Goal: Task Accomplishment & Management: Complete application form

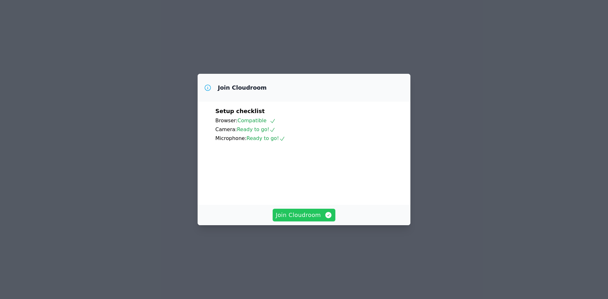
click at [307, 219] on span "Join Cloudroom" at bounding box center [304, 215] width 57 height 9
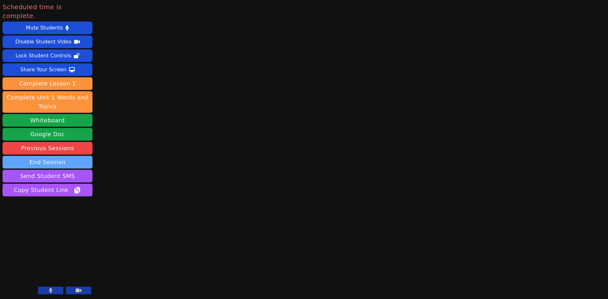
click at [57, 156] on button "End Session" at bounding box center [48, 162] width 90 height 13
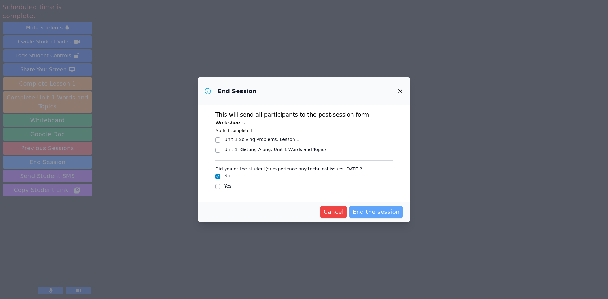
click at [362, 209] on span "End the session" at bounding box center [376, 211] width 47 height 9
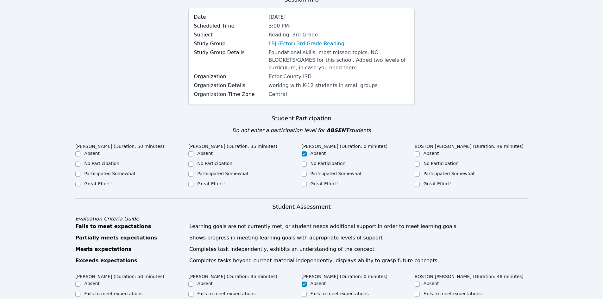
scroll to position [77, 0]
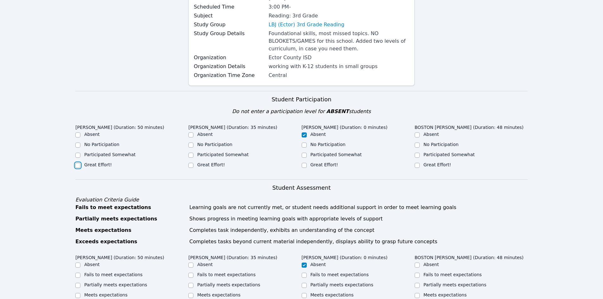
click at [78, 165] on input "Great Effort!" at bounding box center [77, 165] width 5 height 5
checkbox input "true"
drag, startPoint x: 191, startPoint y: 163, endPoint x: 221, endPoint y: 162, distance: 30.1
click at [191, 163] on input "Great Effort!" at bounding box center [190, 165] width 5 height 5
checkbox input "true"
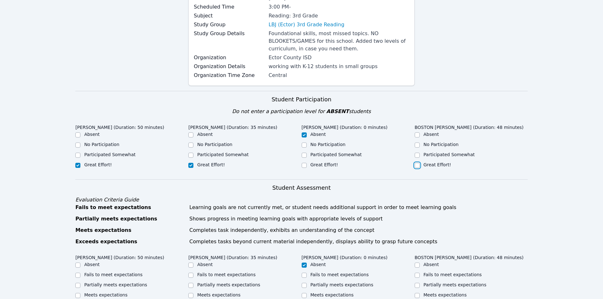
click at [417, 166] on input "Great Effort!" at bounding box center [417, 165] width 5 height 5
checkbox input "true"
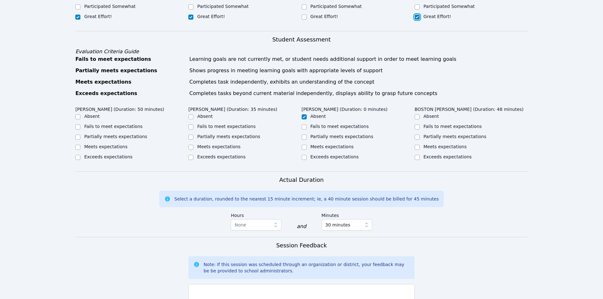
scroll to position [227, 0]
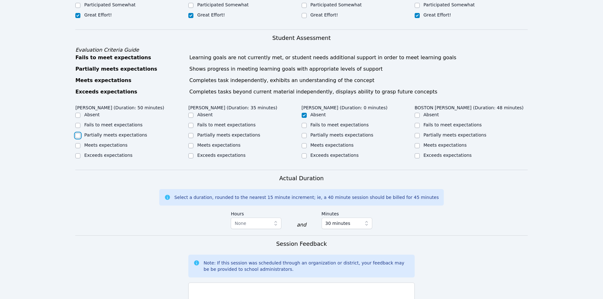
drag, startPoint x: 79, startPoint y: 134, endPoint x: 92, endPoint y: 133, distance: 12.4
click at [80, 134] on input "Partially meets expectations" at bounding box center [77, 135] width 5 height 5
checkbox input "true"
drag, startPoint x: 191, startPoint y: 136, endPoint x: 230, endPoint y: 137, distance: 38.3
click at [192, 136] on input "Partially meets expectations" at bounding box center [190, 135] width 5 height 5
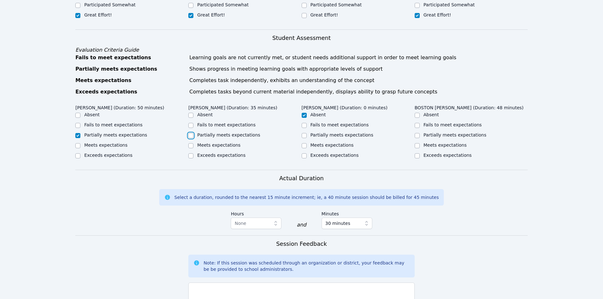
checkbox input "true"
click at [416, 135] on input "Partially meets expectations" at bounding box center [417, 135] width 5 height 5
checkbox input "true"
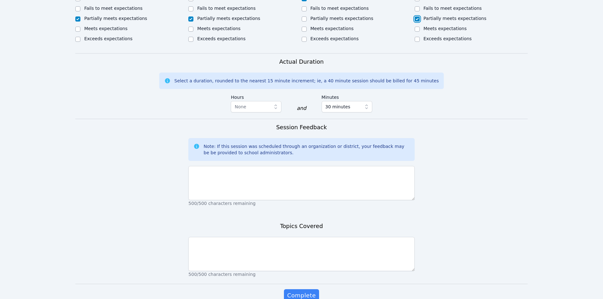
scroll to position [340, 0]
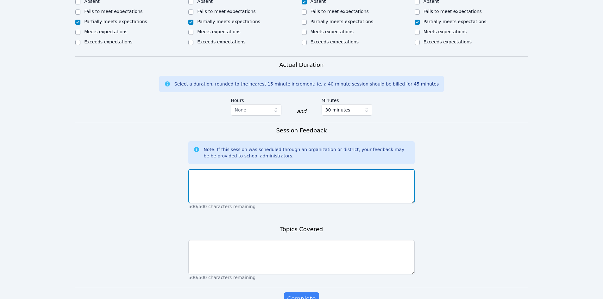
click at [212, 180] on textarea at bounding box center [301, 186] width 226 height 34
click at [317, 175] on textarea "All were on time and participated. The "Write " portion of SEssion 5 Practice r…" at bounding box center [301, 186] width 226 height 34
drag, startPoint x: 374, startPoint y: 172, endPoint x: 389, endPoint y: 175, distance: 15.6
click at [374, 172] on textarea "All were on time and participated. The "Write " portion of Session 5 Practice r…" at bounding box center [301, 186] width 226 height 34
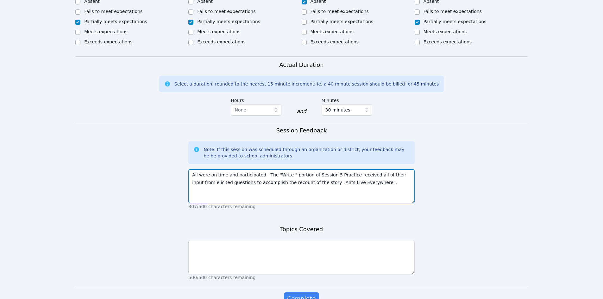
click at [287, 175] on textarea "All were on time and participated. The "Write " portion of Session 5 Practice r…" at bounding box center [301, 186] width 226 height 34
click at [370, 186] on textarea "All were on time and participated. The "Write" portion of Session 5 Practice re…" at bounding box center [301, 186] width 226 height 34
click at [241, 190] on textarea "All were on time and participated. The "Write" portion of Session 5 Practice re…" at bounding box center [301, 186] width 226 height 34
click at [308, 190] on textarea "All were on time and participated. The "Write" portion of Session 5 Practice re…" at bounding box center [301, 186] width 226 height 34
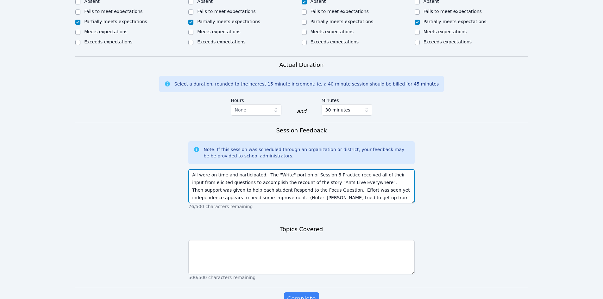
scroll to position [4, 0]
click at [269, 193] on textarea "All were on time and participated. The "Write" portion of Session 5 Practice re…" at bounding box center [301, 186] width 226 height 34
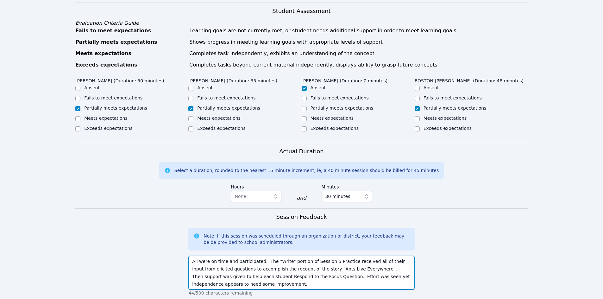
scroll to position [377, 0]
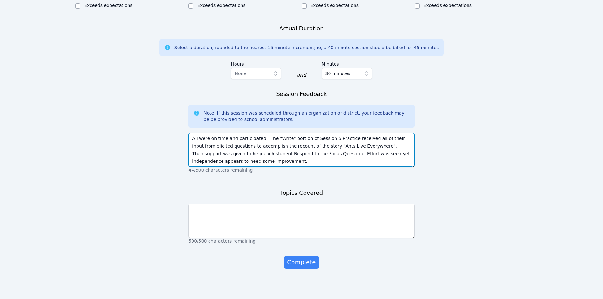
click at [355, 154] on textarea "All were on time and participated. The "Write" portion of Session 5 Practice re…" at bounding box center [301, 150] width 226 height 34
type textarea "All were on time and participated. The "Write" portion of Session 5 Practice re…"
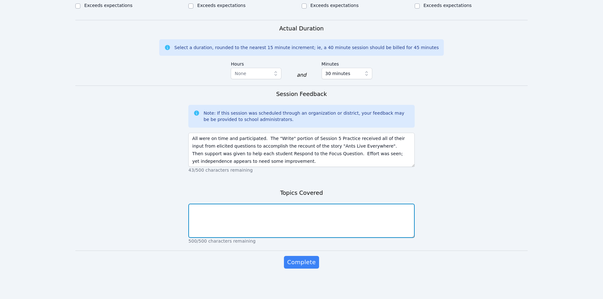
drag, startPoint x: 206, startPoint y: 219, endPoint x: 213, endPoint y: 220, distance: 6.3
click at [207, 219] on textarea at bounding box center [301, 221] width 226 height 34
click at [219, 209] on textarea "Session 5 Prctice-Write and Session 6 Put It Together" at bounding box center [301, 221] width 226 height 34
click at [232, 208] on textarea "Session 5 Practice-Write and Session 6 Put It Together" at bounding box center [301, 221] width 226 height 34
drag, startPoint x: 308, startPoint y: 210, endPoint x: 320, endPoint y: 211, distance: 11.8
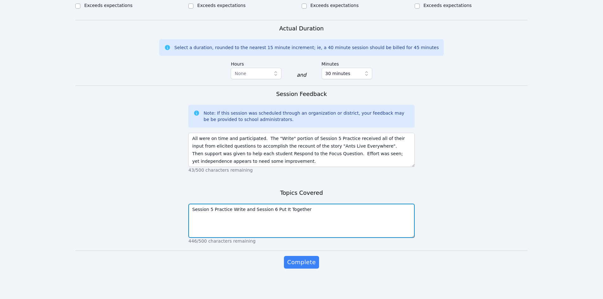
click at [308, 210] on textarea "Session 5 Practice Write and Session 6 Put It Together" at bounding box center [301, 221] width 226 height 34
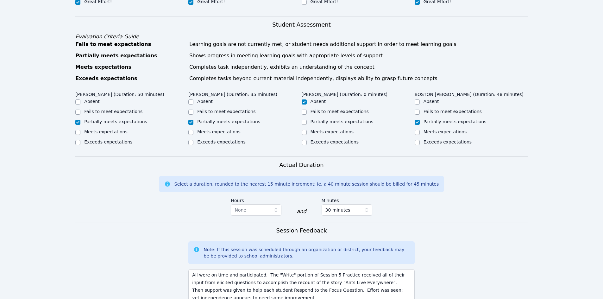
scroll to position [350, 0]
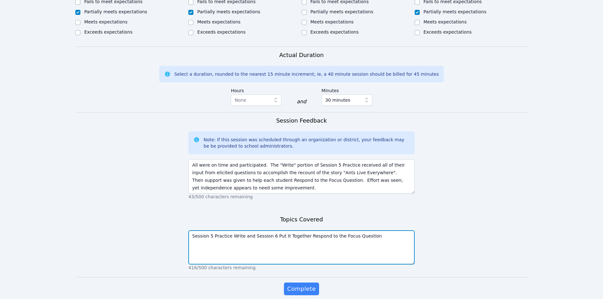
type textarea "Session 5 Practice Write and Session 6 Put It Together Respond to the Focus Que…"
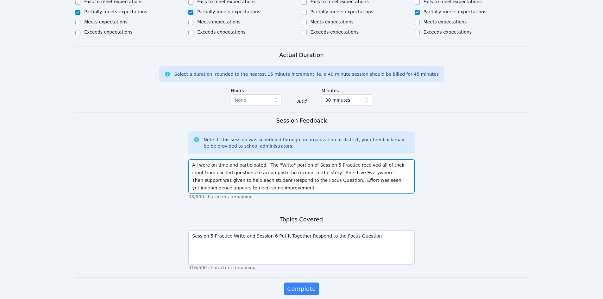
click at [239, 185] on textarea "All were on time and participated. The "Write" portion of Session 5 Practice re…" at bounding box center [301, 176] width 226 height 34
click at [212, 188] on textarea "All were on time and participated. The "Write" portion of Session 5 Practice re…" at bounding box center [301, 176] width 226 height 34
type textarea "All were on time and participated. The "Write" portion of Session 5 Practice re…"
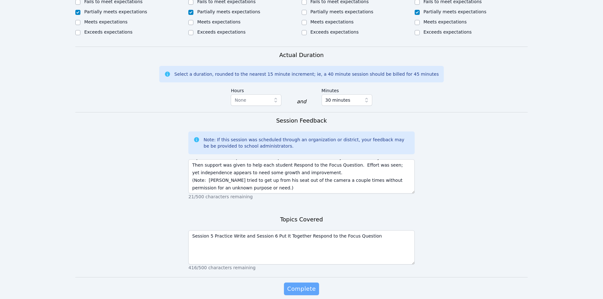
click at [300, 288] on span "Complete" at bounding box center [301, 288] width 29 height 9
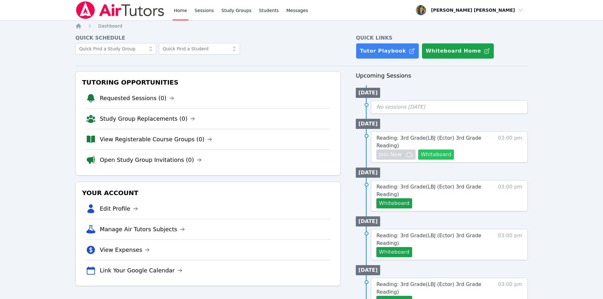
click at [434, 154] on button "Whiteboard" at bounding box center [436, 155] width 36 height 10
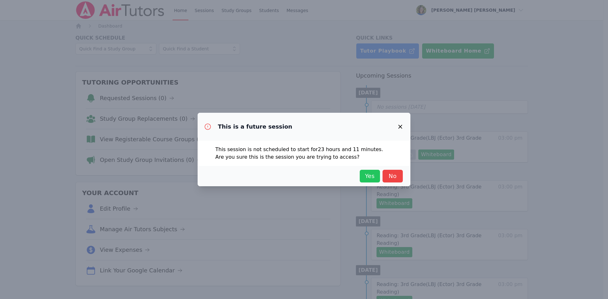
click at [368, 175] on span "Yes" at bounding box center [370, 176] width 14 height 9
